Goal: Check status: Check status

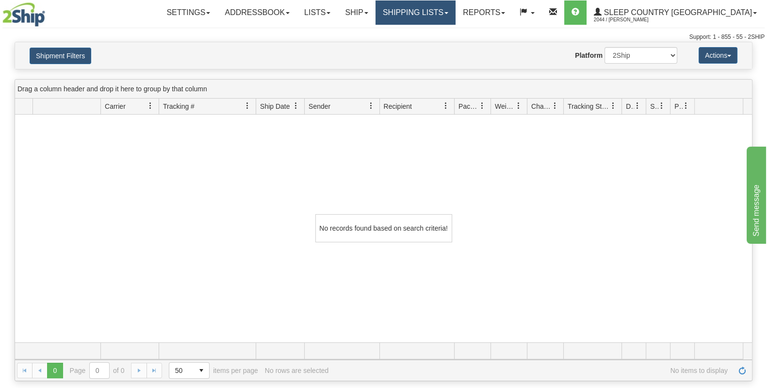
click at [444, 8] on link "Shipping lists" at bounding box center [415, 12] width 80 height 24
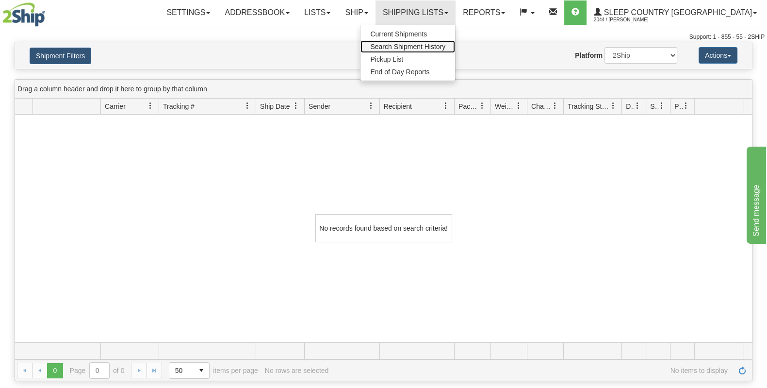
click at [445, 49] on span "Search Shipment History" at bounding box center [407, 47] width 75 height 8
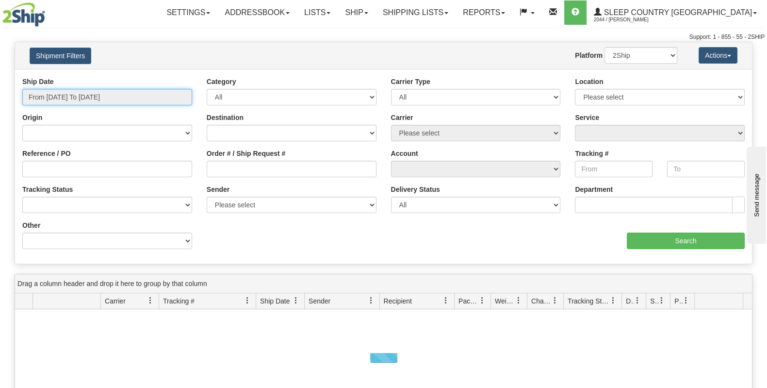
click at [137, 104] on input "From [DATE] To [DATE]" at bounding box center [107, 97] width 170 height 16
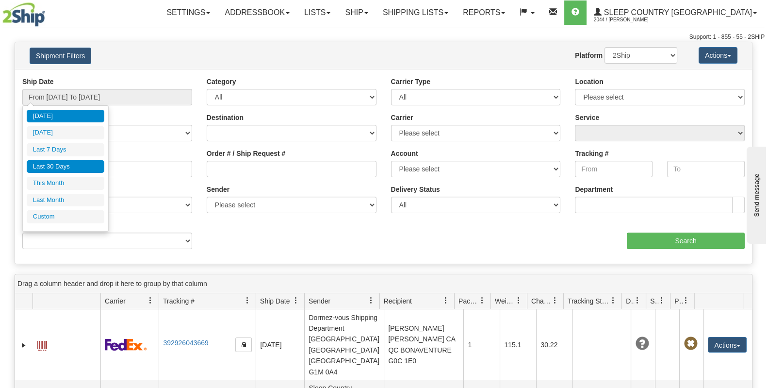
click at [70, 171] on li "Last 30 Days" at bounding box center [66, 166] width 78 height 13
type input "From [DATE] To [DATE]"
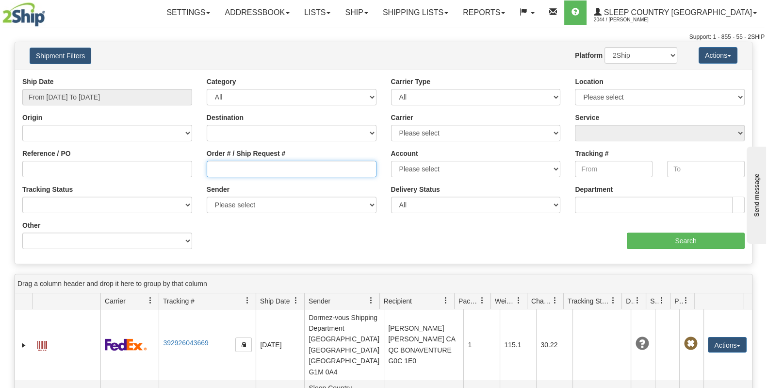
click at [258, 170] on input "Order # / Ship Request #" at bounding box center [292, 169] width 170 height 16
paste input "82I052362"
type input "82I052362"
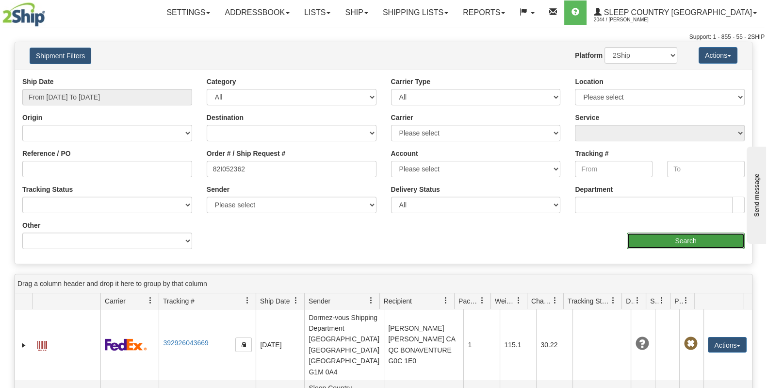
click at [644, 234] on input "Search" at bounding box center [686, 240] width 118 height 16
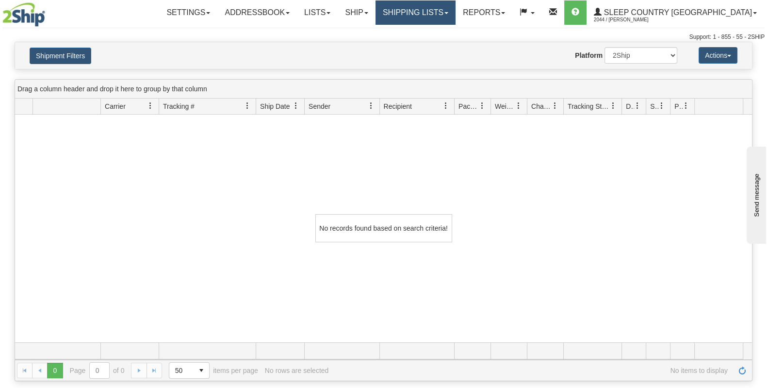
click at [455, 18] on link "Shipping lists" at bounding box center [415, 12] width 80 height 24
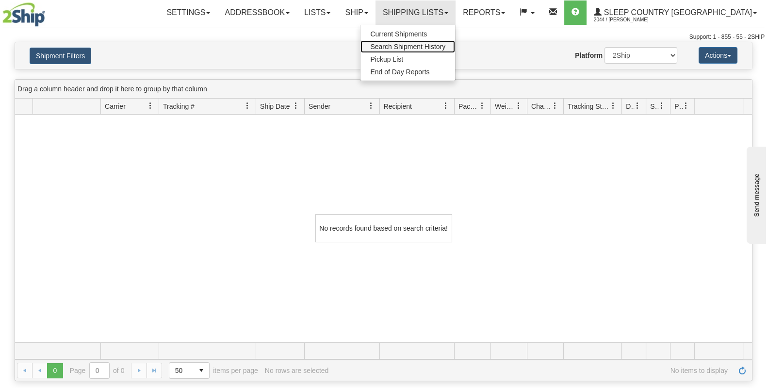
click at [445, 46] on span "Search Shipment History" at bounding box center [407, 47] width 75 height 8
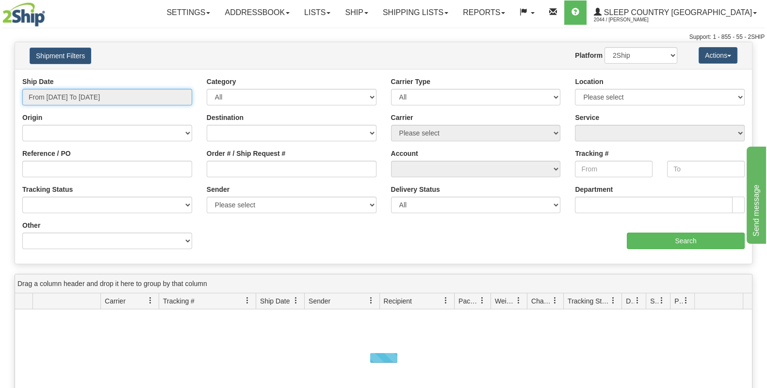
click at [90, 89] on input "From [DATE] To [DATE]" at bounding box center [107, 97] width 170 height 16
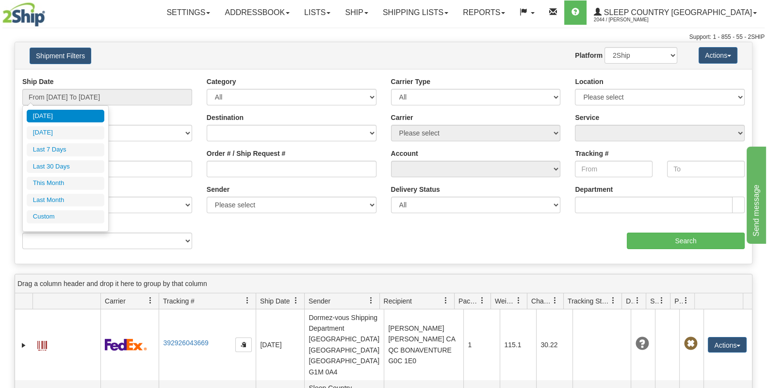
click at [73, 171] on li "Last 30 Days" at bounding box center [66, 166] width 78 height 13
type input "From [DATE] To [DATE]"
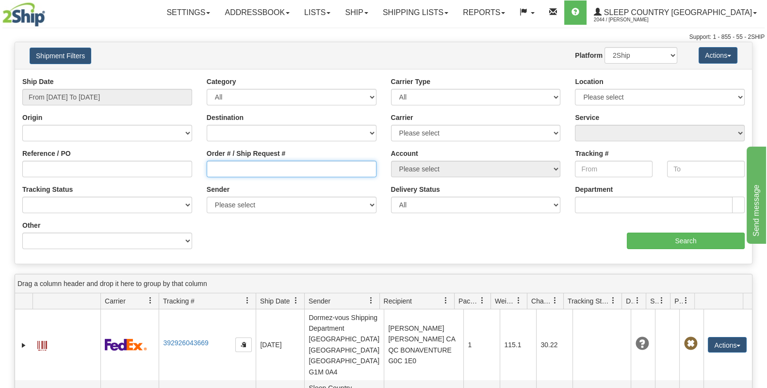
click at [320, 164] on input "Order # / Ship Request #" at bounding box center [292, 169] width 170 height 16
paste input "21I033639"
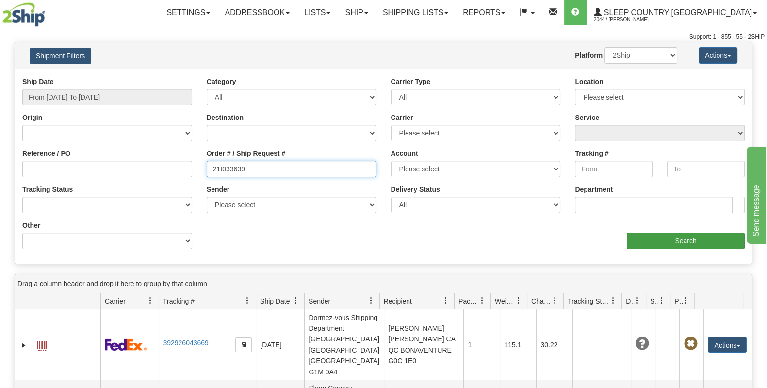
type input "21I033639"
click at [639, 242] on input "Search" at bounding box center [686, 240] width 118 height 16
